Goal: Transaction & Acquisition: Purchase product/service

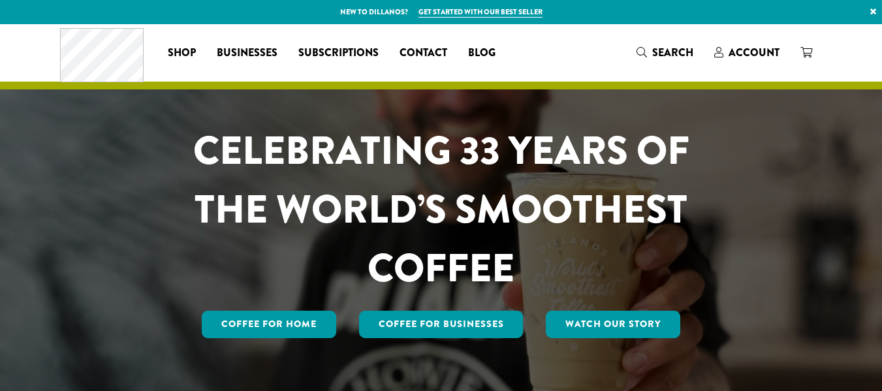
click at [651, 50] on span "Search" at bounding box center [665, 53] width 57 height 16
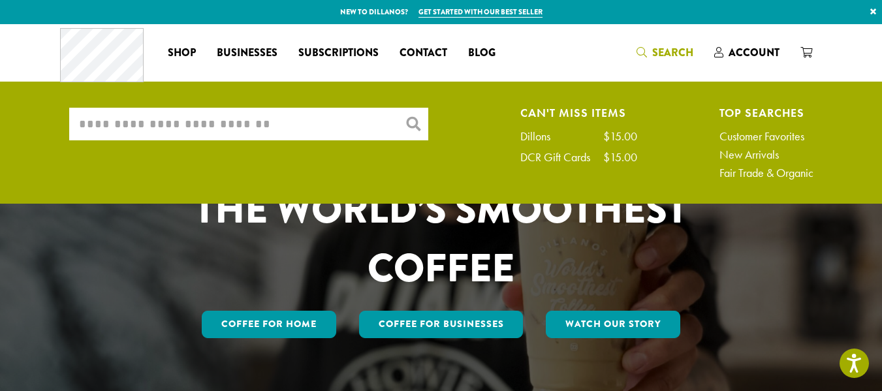
click at [314, 123] on input "What are you searching for?" at bounding box center [248, 124] width 359 height 33
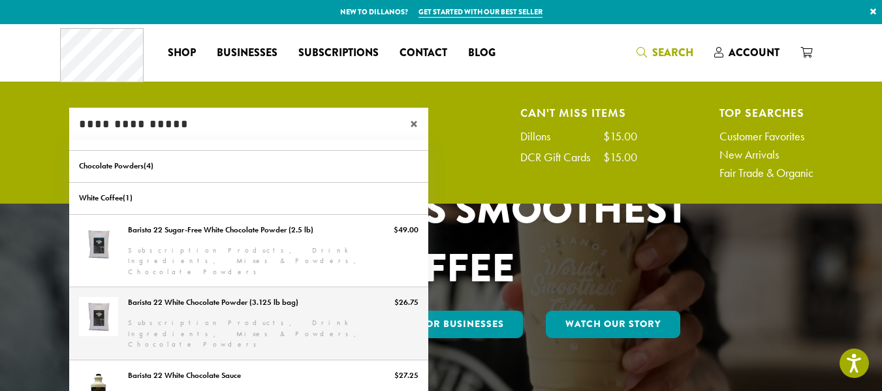
type input "**********"
click at [195, 293] on link "Barista 22 White Chocolate Powder (3.125 lb bag)" at bounding box center [248, 323] width 359 height 72
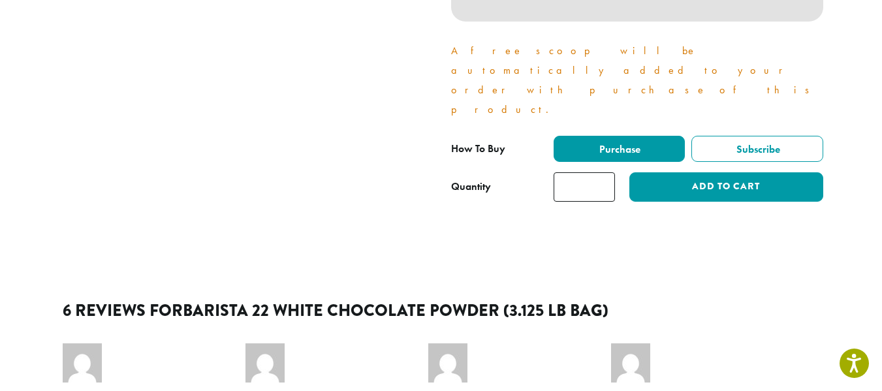
scroll to position [523, 0]
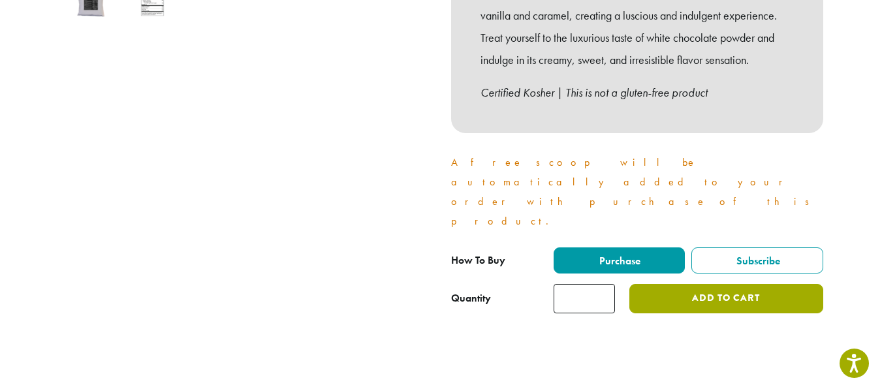
click at [691, 284] on button "Add to cart" at bounding box center [726, 298] width 193 height 29
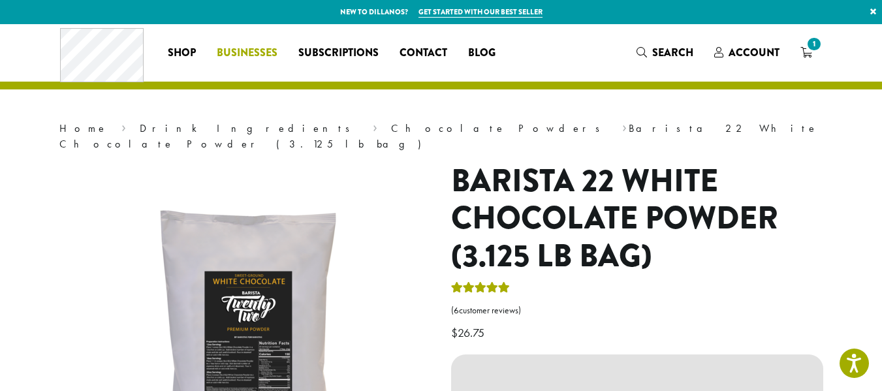
click at [266, 46] on span "Businesses" at bounding box center [247, 53] width 61 height 16
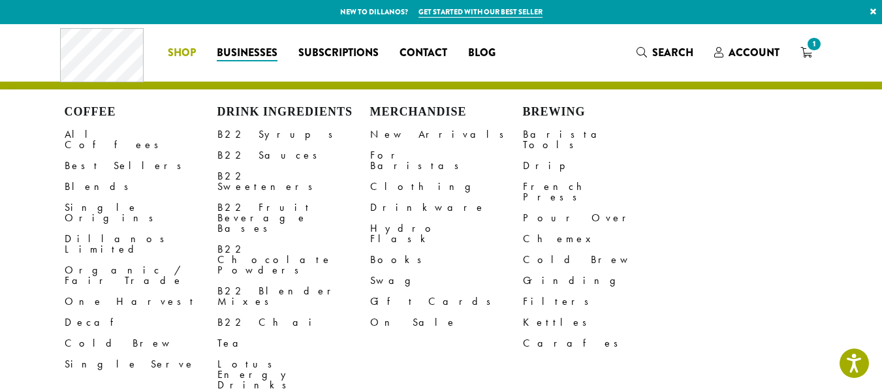
click at [203, 61] on li "Coffee All Coffees Best Sellers Blends Single Origins Dillanos Limited Organic …" at bounding box center [181, 52] width 49 height 21
click at [398, 197] on link "Drinkware" at bounding box center [446, 207] width 153 height 21
click at [419, 150] on link "For Baristas" at bounding box center [446, 160] width 153 height 31
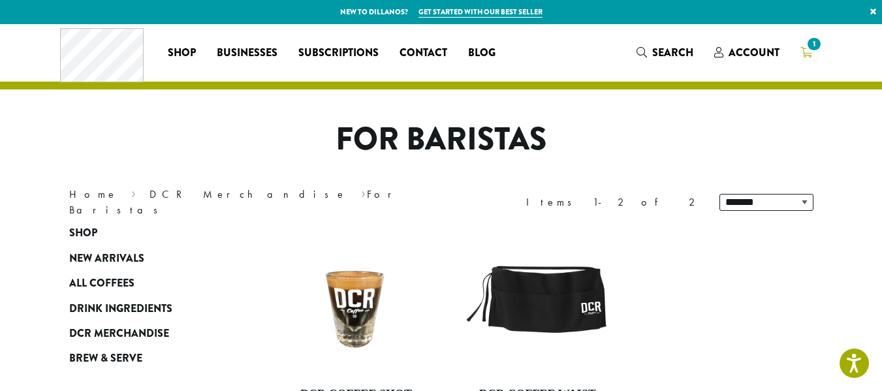
click at [819, 52] on link "1" at bounding box center [806, 53] width 33 height 22
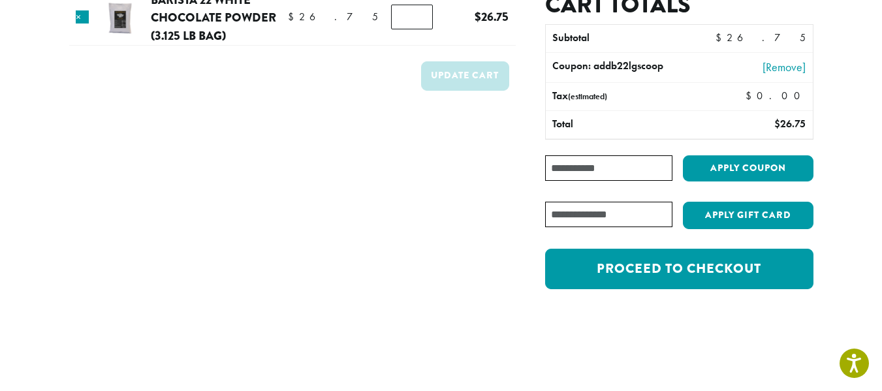
scroll to position [131, 0]
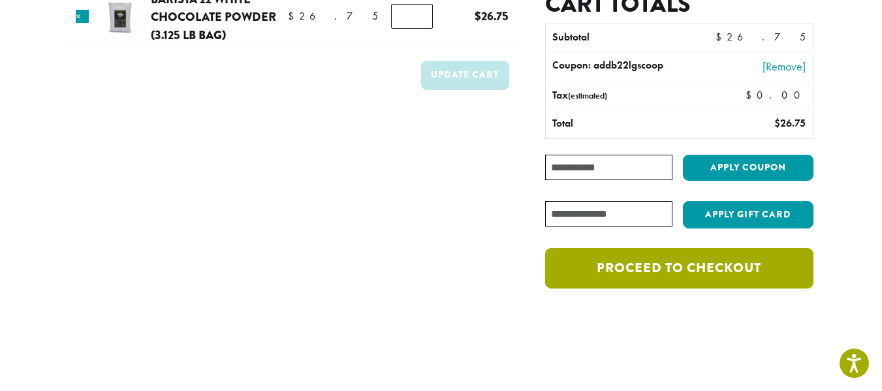
click at [654, 263] on link "Proceed to checkout" at bounding box center [679, 268] width 268 height 40
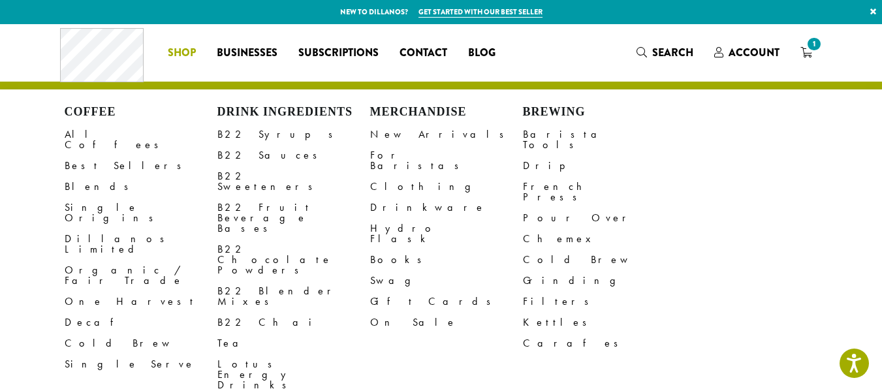
click at [184, 54] on span "Shop" at bounding box center [182, 53] width 28 height 16
click at [248, 155] on link "B22 Sauces" at bounding box center [293, 155] width 153 height 21
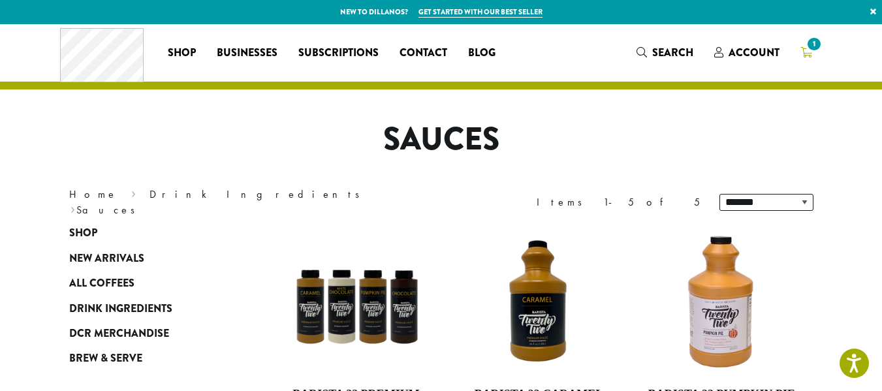
click at [803, 61] on span "1" at bounding box center [807, 53] width 12 height 16
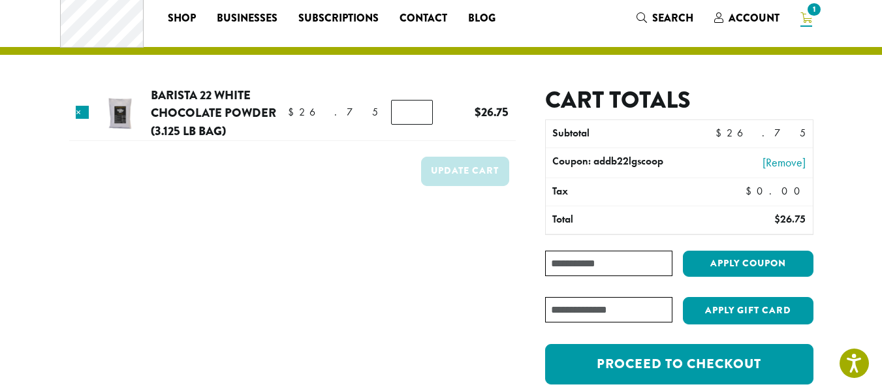
scroll to position [65, 0]
